Goal: Task Accomplishment & Management: Complete application form

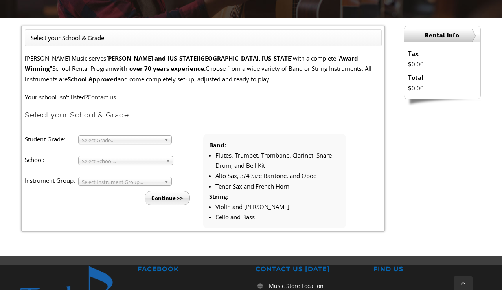
scroll to position [197, 0]
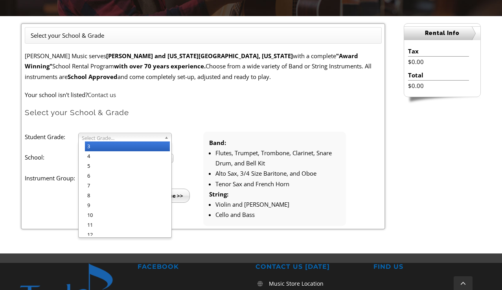
click at [109, 139] on span "Select Grade..." at bounding box center [121, 137] width 79 height 9
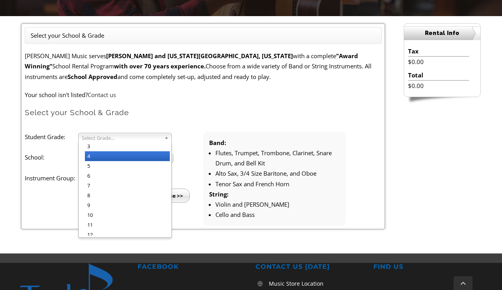
click at [101, 153] on li "4" at bounding box center [127, 156] width 85 height 10
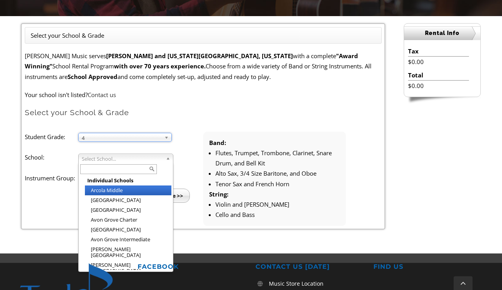
click at [101, 158] on span "Select School..." at bounding box center [122, 158] width 81 height 9
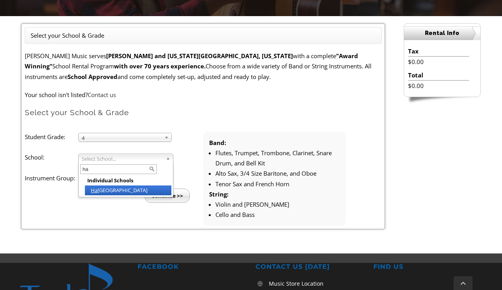
type input "h"
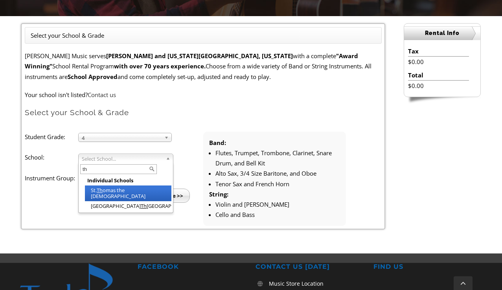
type input "t"
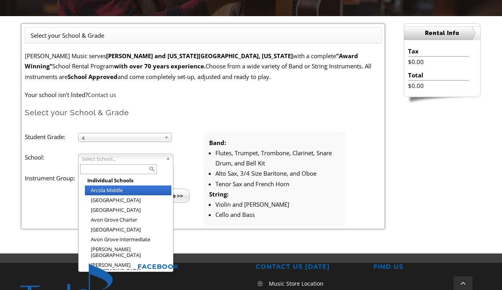
click at [57, 176] on label "Instrument Group:" at bounding box center [52, 178] width 54 height 10
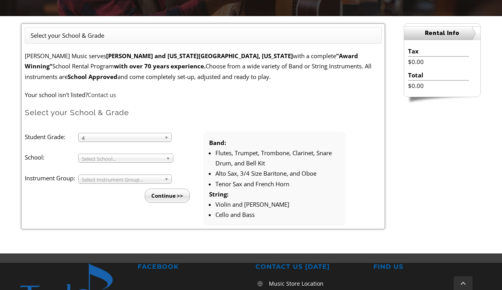
click at [148, 179] on span "Select Instrument Group..." at bounding box center [121, 179] width 79 height 9
click at [131, 188] on li "Band" at bounding box center [127, 188] width 85 height 10
click at [162, 198] on input "Continue >>" at bounding box center [167, 196] width 45 height 14
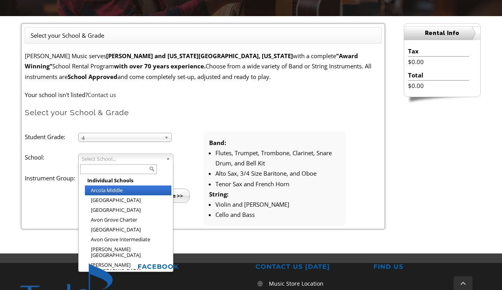
click at [104, 157] on span "Select School..." at bounding box center [122, 158] width 81 height 9
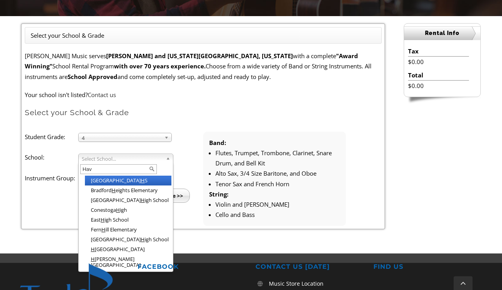
scroll to position [0, 0]
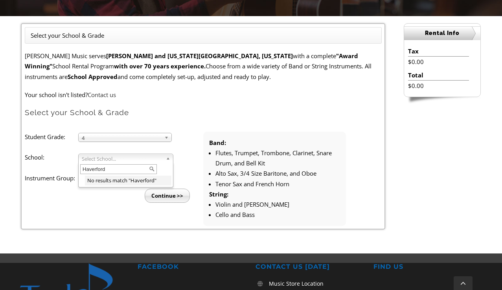
type input "Haverford"
